Goal: Use online tool/utility: Use online tool/utility

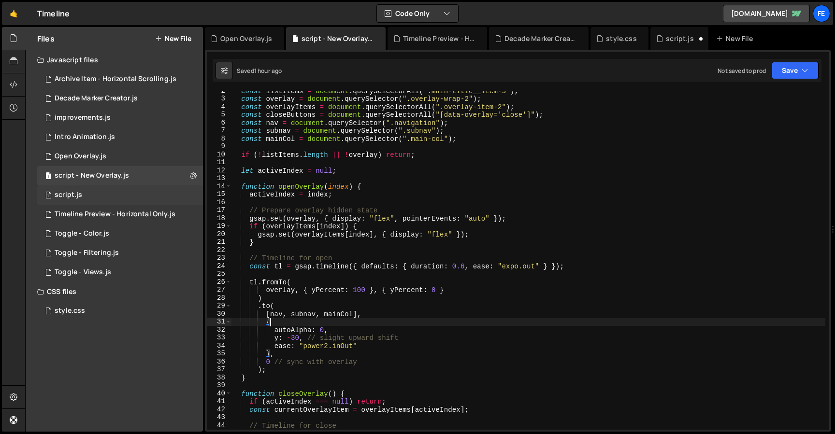
scroll to position [12, 0]
click at [68, 307] on div "style.css" at bounding box center [70, 311] width 30 height 9
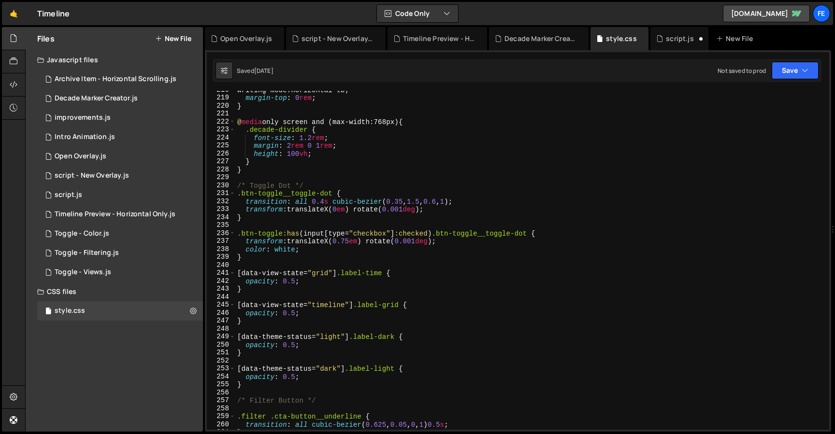
scroll to position [1996, 0]
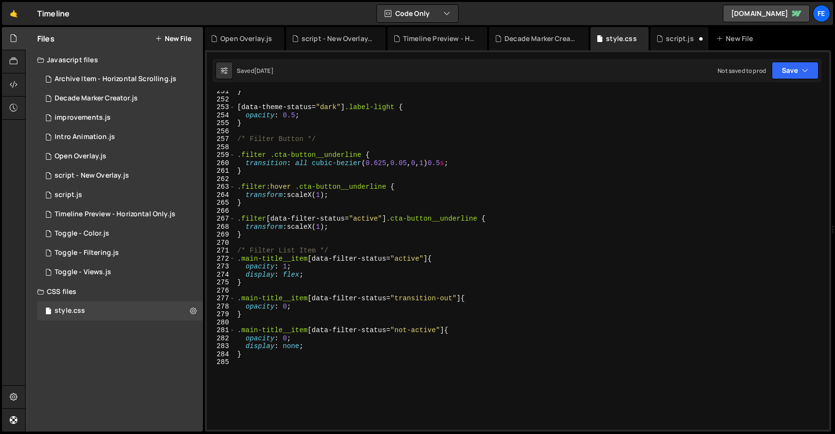
click at [323, 367] on div "} [ data-theme-status = " dark " ] .label-light { opacity : 0.5 ; } /* Filter B…" at bounding box center [530, 264] width 590 height 355
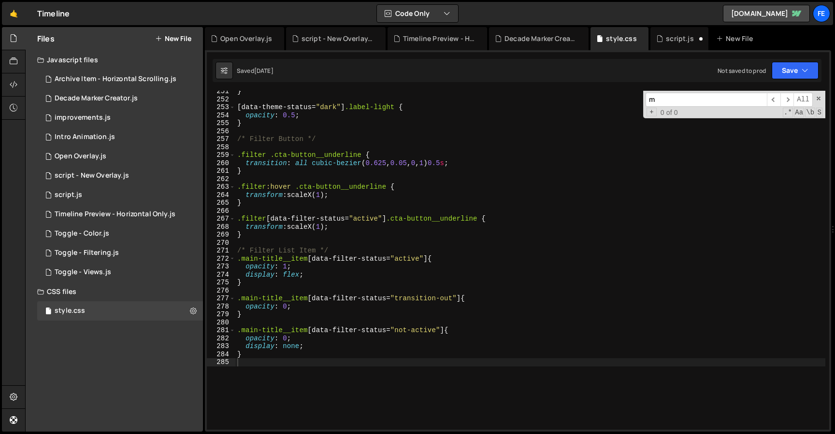
scroll to position [0, 0]
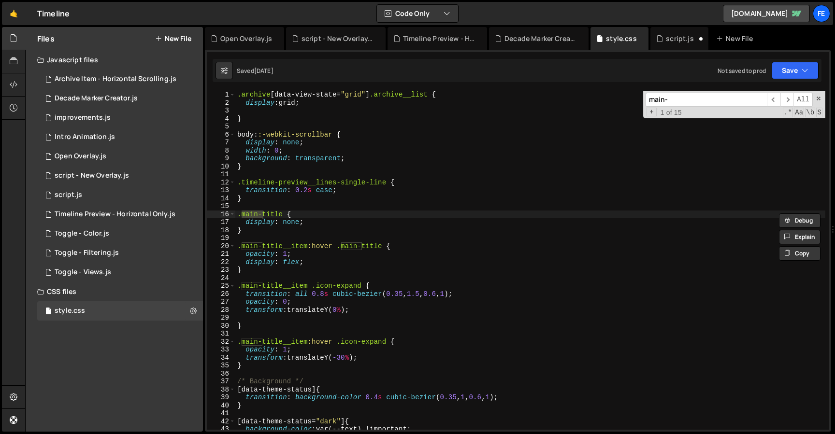
type input "main-"
click at [331, 272] on div ".archive [ data-view-state = " grid " ] .archive__list { display : grid ; } bod…" at bounding box center [530, 268] width 590 height 355
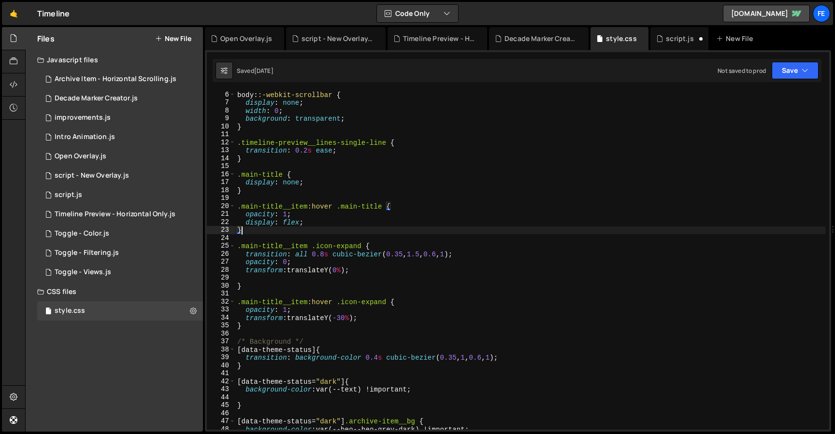
scroll to position [40, 0]
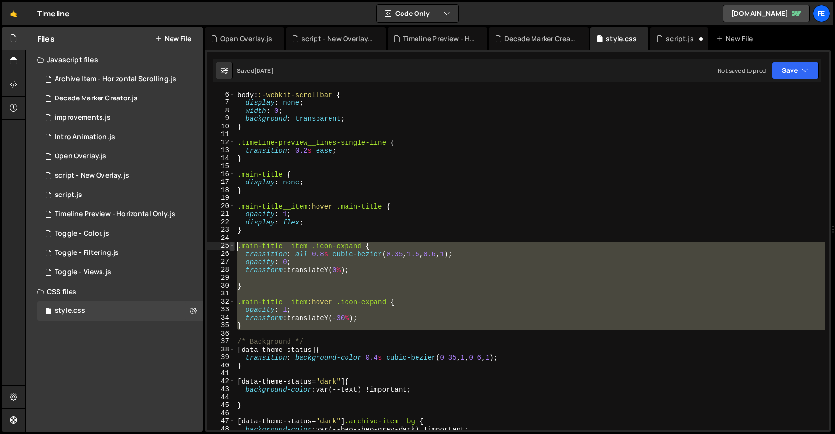
drag, startPoint x: 257, startPoint y: 331, endPoint x: 230, endPoint y: 245, distance: 90.6
click at [230, 245] on div "} 6 7 8 9 10 11 12 13 14 15 16 17 18 19 20 21 22 23 24 25 26 27 28 29 30 31 32 …" at bounding box center [518, 260] width 622 height 339
click at [258, 325] on div "body : :-webkit-scrollbar { display : none ; width : 0 ; background : transpare…" at bounding box center [530, 260] width 590 height 339
type textarea "}"
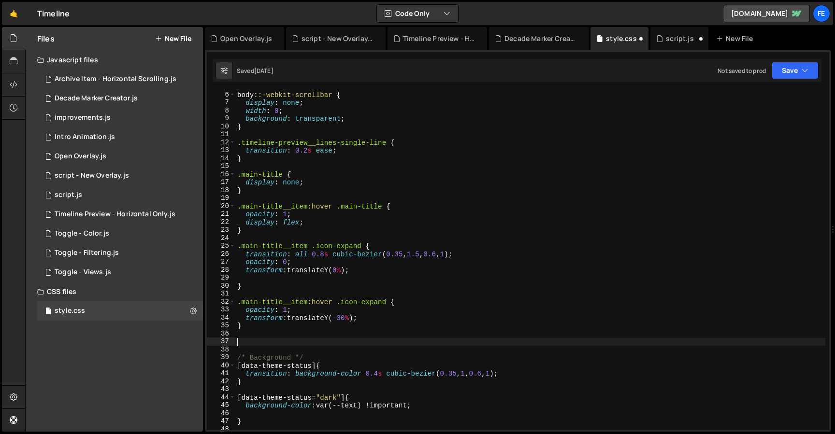
paste textarea ".main-title__item .icon-expand {"
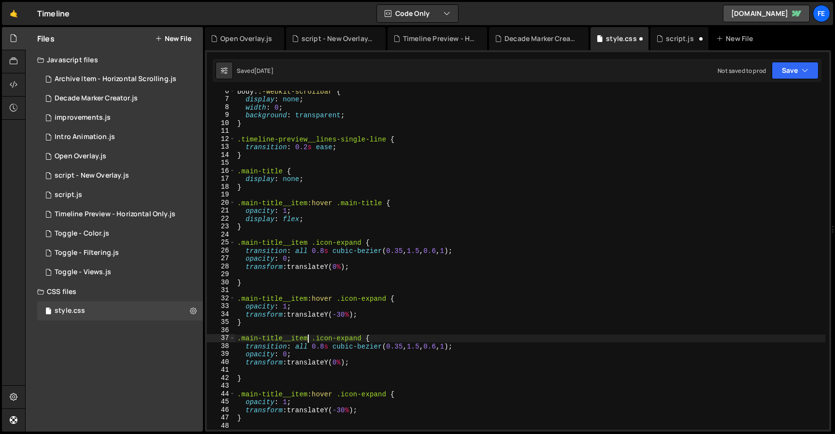
click at [307, 339] on div "body : :-webkit-scrollbar { display : none ; width : 0 ; background : transpare…" at bounding box center [530, 264] width 590 height 355
click at [305, 398] on div "body : :-webkit-scrollbar { display : none ; width : 0 ; background : transpare…" at bounding box center [530, 264] width 590 height 355
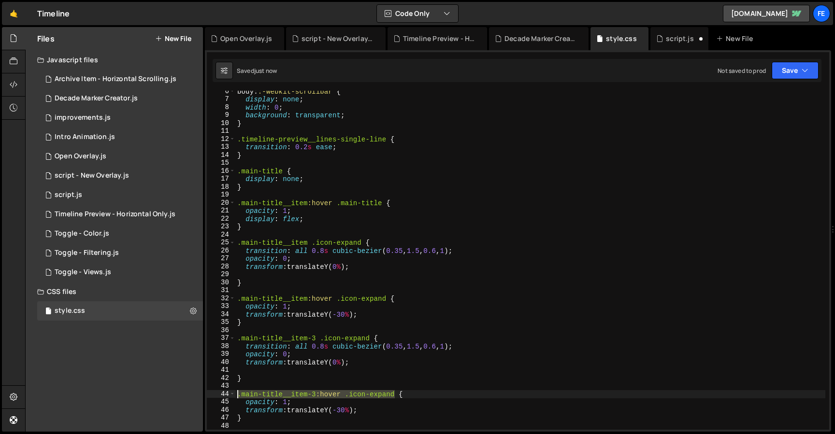
drag, startPoint x: 393, startPoint y: 394, endPoint x: 238, endPoint y: 395, distance: 155.6
click at [238, 395] on div "body : :-webkit-scrollbar { display : none ; width : 0 ; background : transpare…" at bounding box center [530, 264] width 590 height 355
click at [387, 299] on div "body : :-webkit-scrollbar { display : none ; width : 0 ; background : transpare…" at bounding box center [530, 264] width 590 height 355
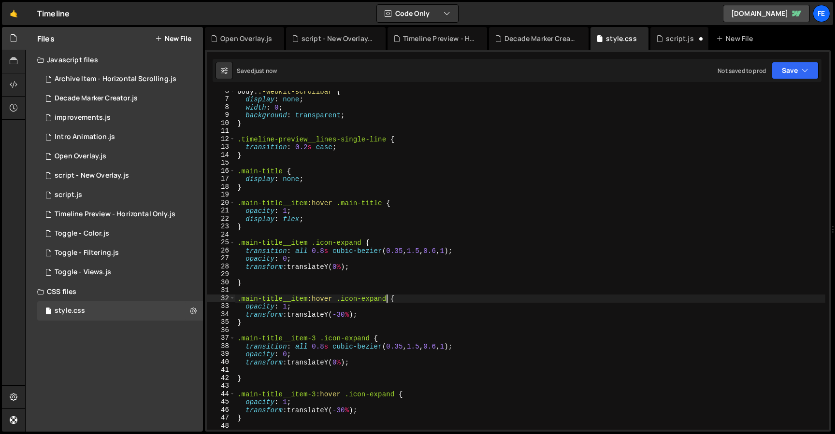
scroll to position [0, 11]
paste textarea ".main-title__item-3:hover .icon-expand"
click at [362, 244] on div "body : :-webkit-scrollbar { display : none ; width : 0 ; background : transpare…" at bounding box center [530, 264] width 590 height 355
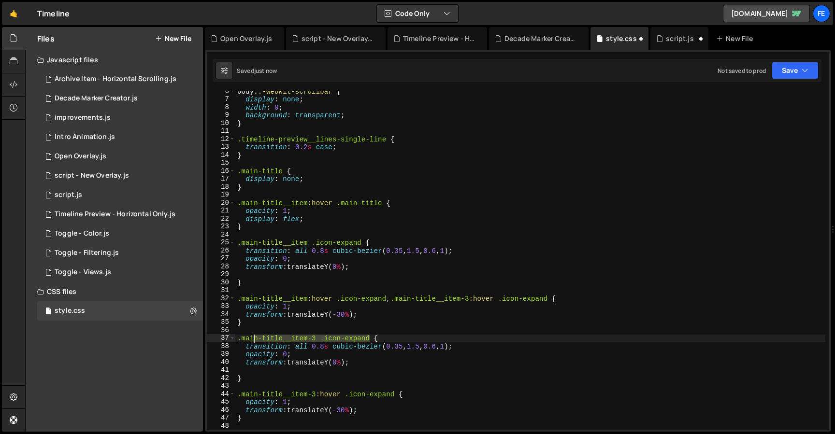
drag, startPoint x: 372, startPoint y: 338, endPoint x: 212, endPoint y: 338, distance: 159.4
click at [212, 338] on div ".main-title__item .icon-expand { 6 7 8 9 10 11 12 13 14 15 16 17 18 19 20 21 22…" at bounding box center [518, 260] width 622 height 339
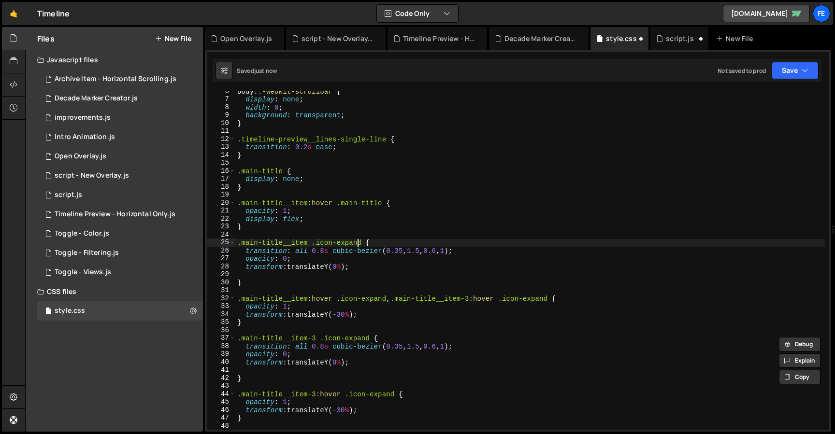
click at [359, 241] on div "body : :-webkit-scrollbar { display : none ; width : 0 ; background : transpare…" at bounding box center [530, 264] width 590 height 355
paste textarea ".main-title__item-3 .icon-expand"
click at [286, 326] on div "body : :-webkit-scrollbar { display : none ; width : 0 ; background : transpare…" at bounding box center [530, 264] width 590 height 355
type textarea "}"
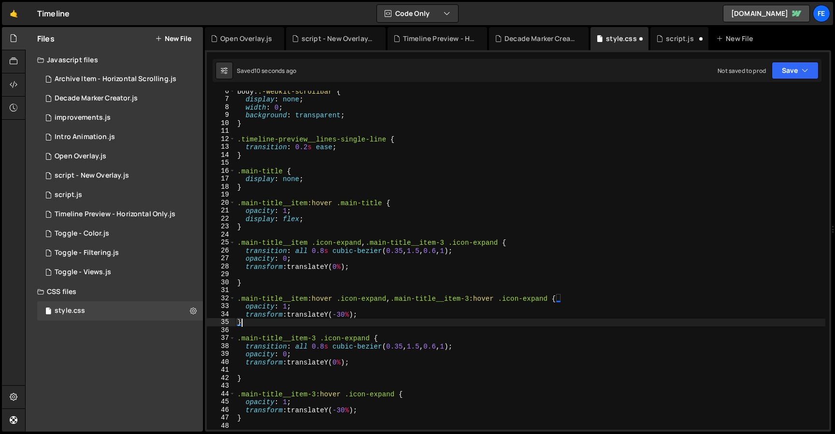
scroll to position [0, 0]
click at [283, 329] on div "body : :-webkit-scrollbar { display : none ; width : 0 ; background : transpare…" at bounding box center [530, 264] width 590 height 355
click at [246, 422] on div "body : :-webkit-scrollbar { display : none ; width : 0 ; background : transpare…" at bounding box center [530, 264] width 590 height 355
type textarea "}"
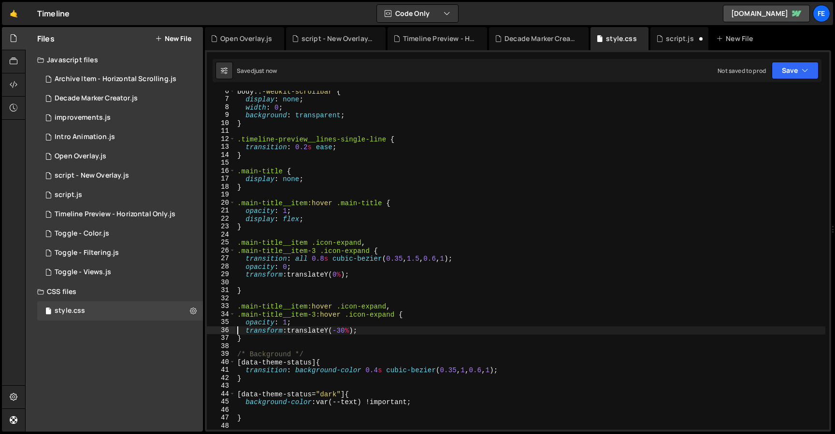
type textarea "transform: translateY(-30%);"
click at [104, 190] on div "1 script.js 0" at bounding box center [120, 195] width 166 height 19
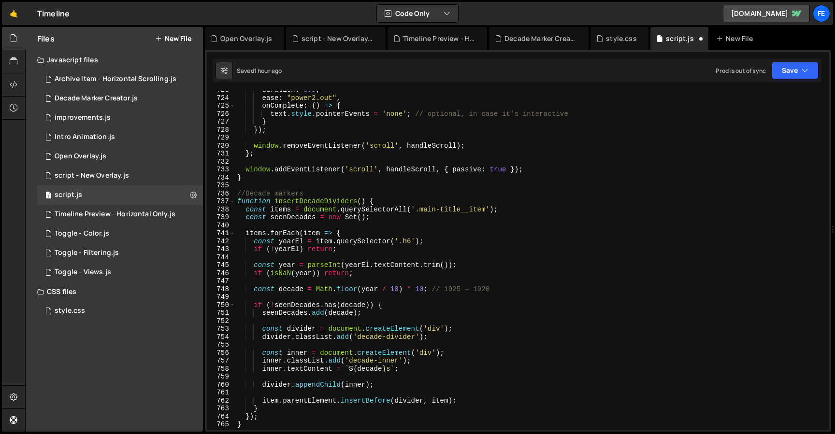
scroll to position [5761, 0]
type textarea "const seenDecades = new Set();"
click at [297, 216] on div "duration : 0.5 , ease : "power2.out" , onComplete : ( ) => { text . style . poi…" at bounding box center [731, 359] width 992 height 546
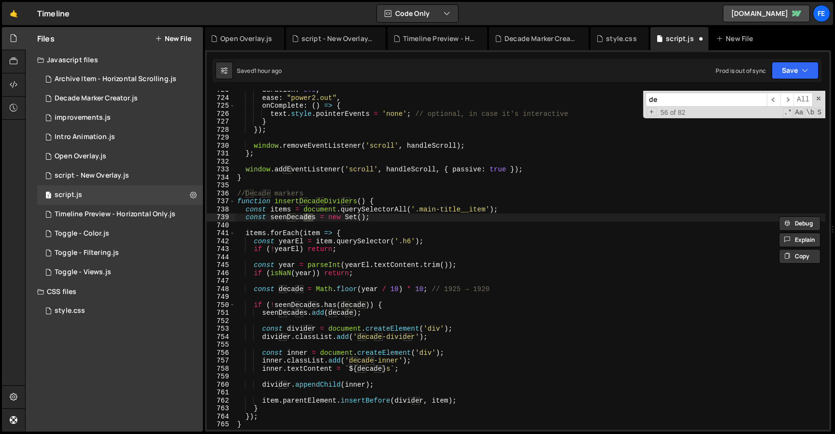
type input "d"
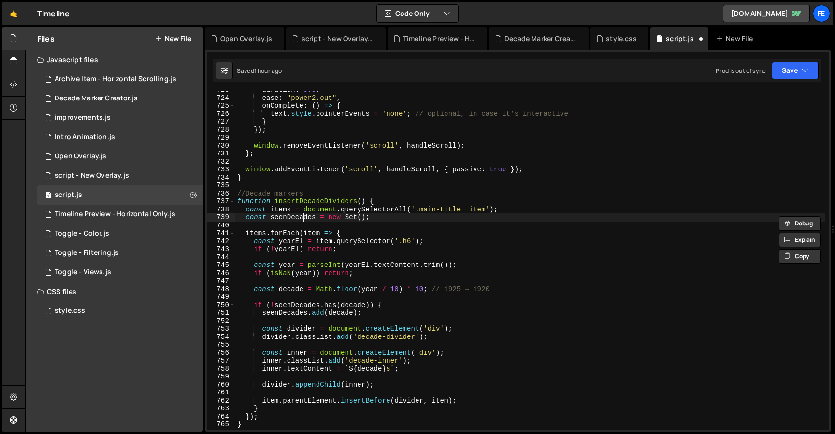
click at [529, 267] on div "duration : 0.5 , ease : "power2.out" , onComplete : ( ) => { text . style . poi…" at bounding box center [731, 359] width 992 height 546
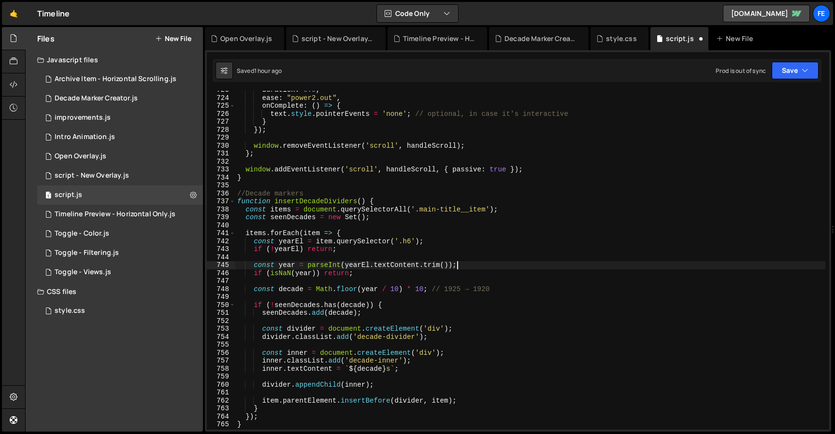
click at [488, 209] on div "duration : 0.5 , ease : "power2.out" , onComplete : ( ) => { text . style . poi…" at bounding box center [731, 359] width 992 height 546
type textarea "const items = document.querySelectorAll('.main-title__item');"
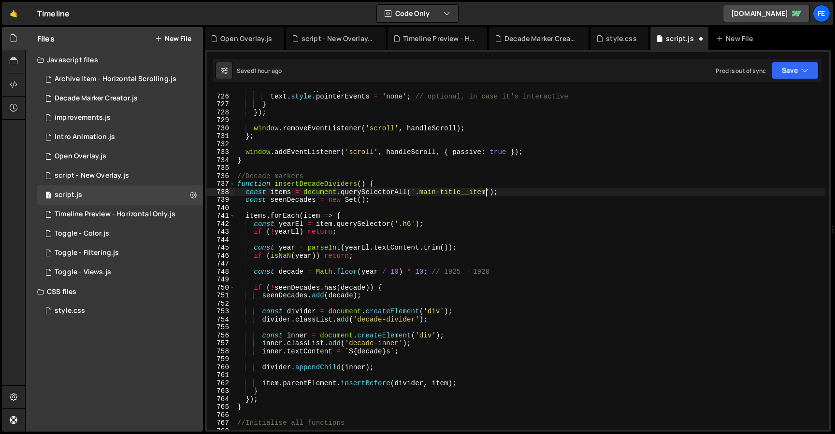
scroll to position [5785, 0]
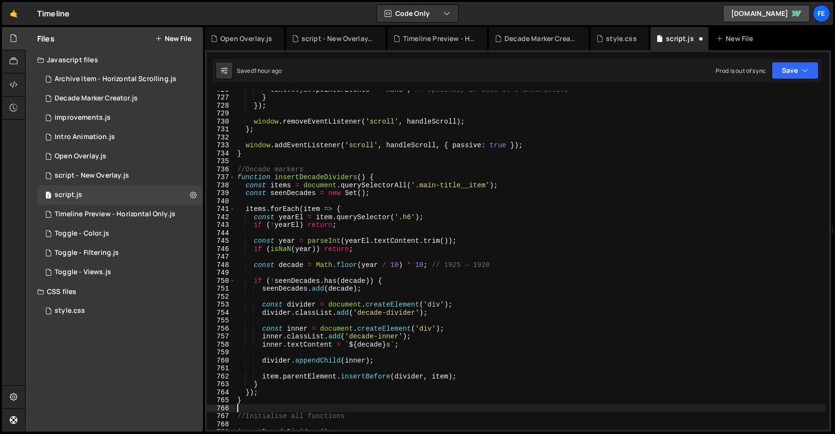
click at [274, 408] on div "text . style . pointerEvents = 'none' ; // optional, in case it's interactive }…" at bounding box center [731, 359] width 992 height 546
click at [237, 170] on div "text . style . pointerEvents = 'none' ; // optional, in case it's interactive }…" at bounding box center [731, 359] width 992 height 546
type textarea "//Decade markers function insertDecadeDividers() {"
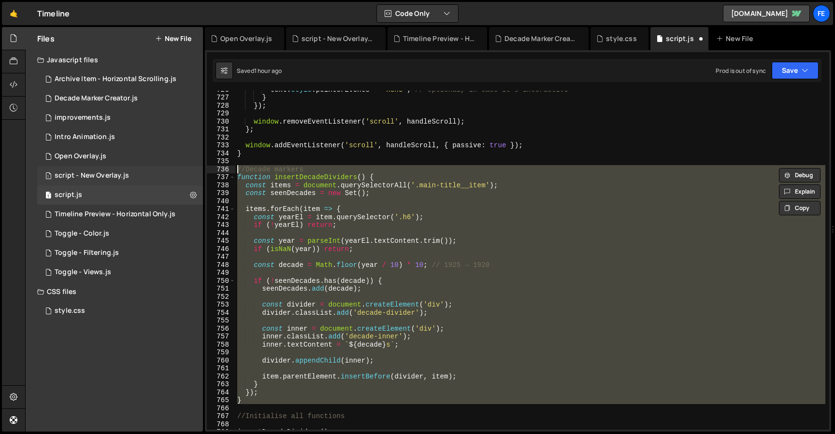
click at [112, 178] on div "script - New Overlay.js" at bounding box center [92, 176] width 74 height 9
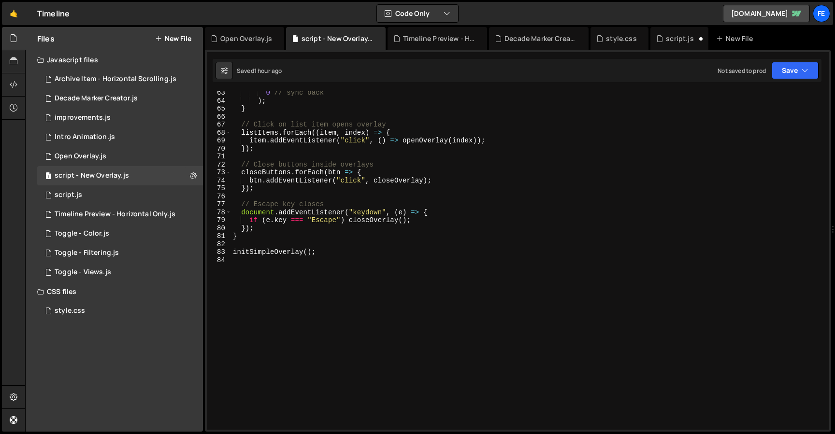
scroll to position [496, 0]
click at [299, 242] on div "0 // sync back ) ; } // Click on list item opens overlay listItems . forEach ((…" at bounding box center [528, 266] width 594 height 355
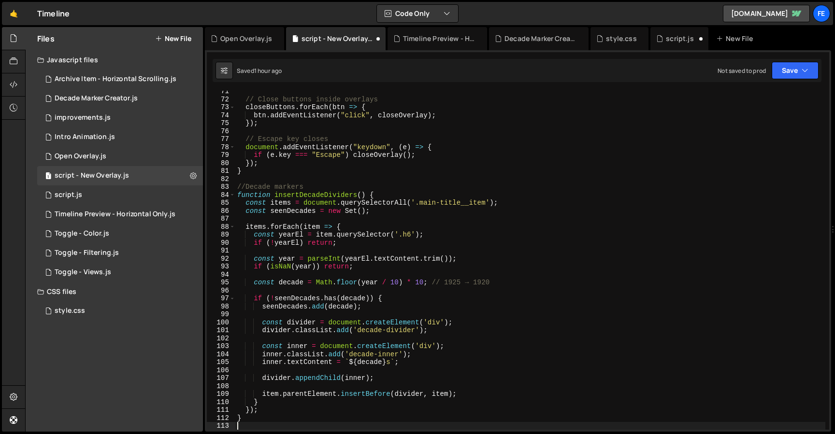
scroll to position [561, 0]
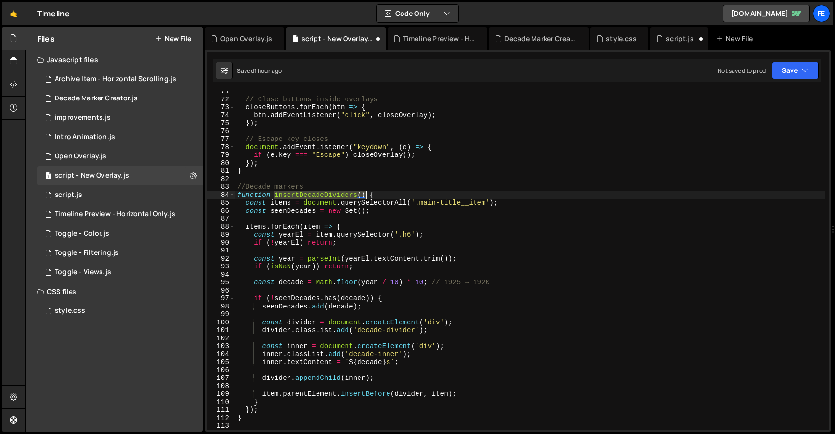
drag, startPoint x: 274, startPoint y: 195, endPoint x: 365, endPoint y: 195, distance: 91.3
click at [365, 195] on div "// Close buttons inside overlays closeButtons . forEach ( btn => { btn . addEve…" at bounding box center [530, 264] width 590 height 355
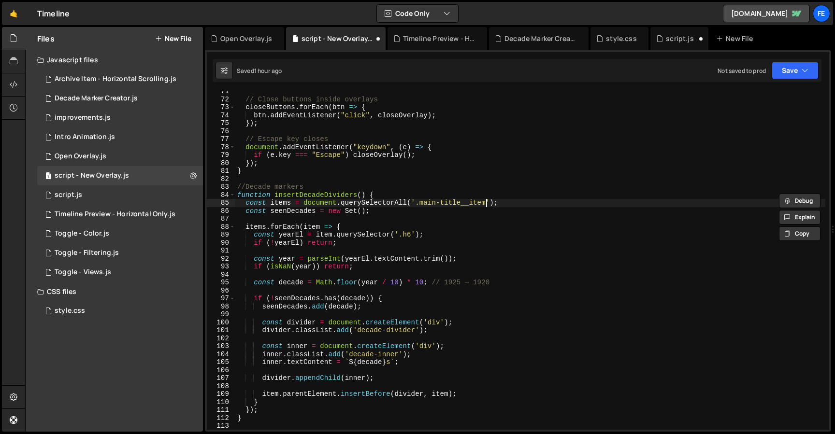
click at [487, 205] on div "// Close buttons inside overlays closeButtons . forEach ( btn => { btn . addEve…" at bounding box center [530, 264] width 590 height 355
type textarea "const items = document.querySelectorAll('.main-title__item-3');"
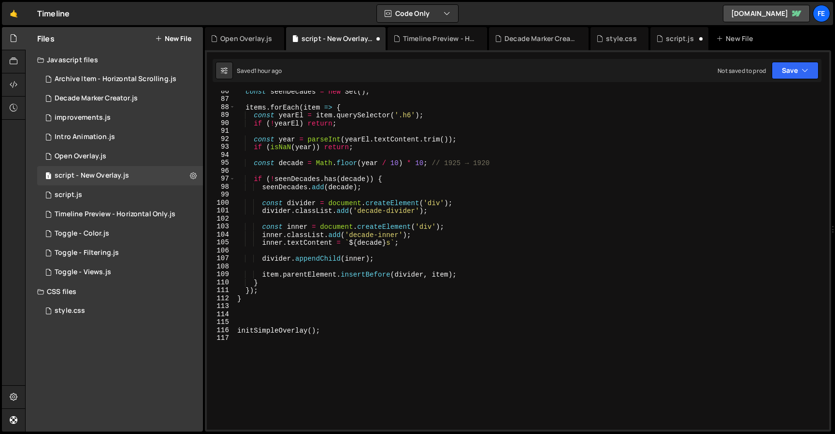
scroll to position [701, 0]
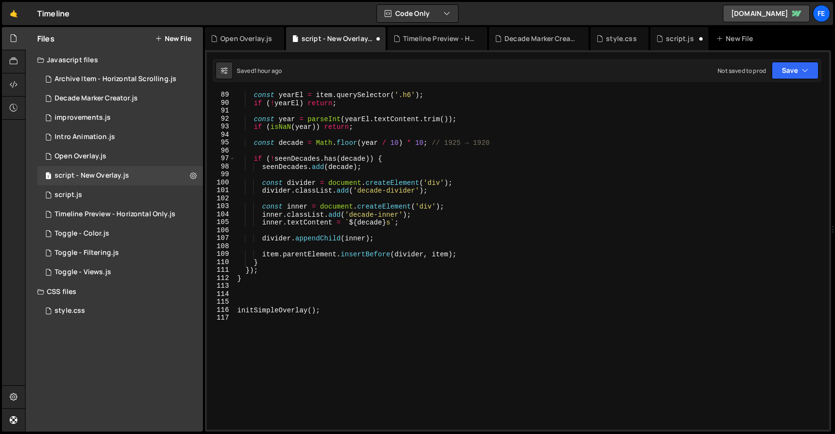
click at [289, 296] on div "items . forEach ( item => { const yearEl = item . querySelector ( '.h6' ) ; if …" at bounding box center [530, 260] width 590 height 355
paste textarea "insertDecadeDividers()"
type textarea "initSimpleOverlay();"
